Goal: Navigation & Orientation: Find specific page/section

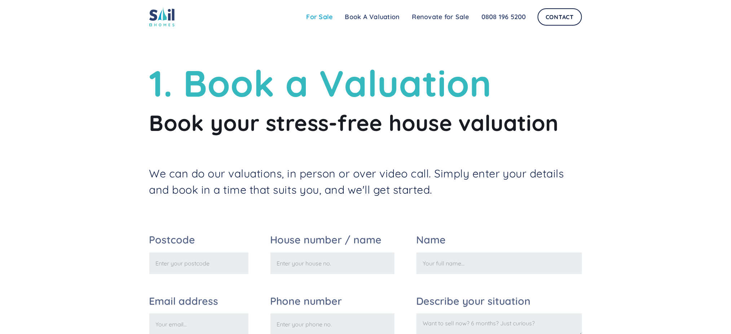
click at [326, 18] on link "For Sale" at bounding box center [320, 17] width 39 height 14
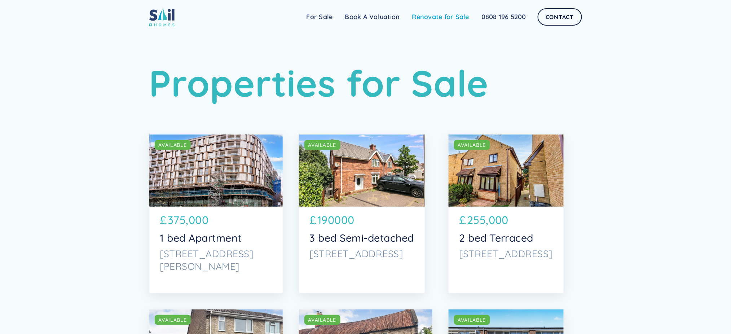
click at [439, 17] on link "Renovate for Sale" at bounding box center [440, 17] width 69 height 14
